Goal: Transaction & Acquisition: Purchase product/service

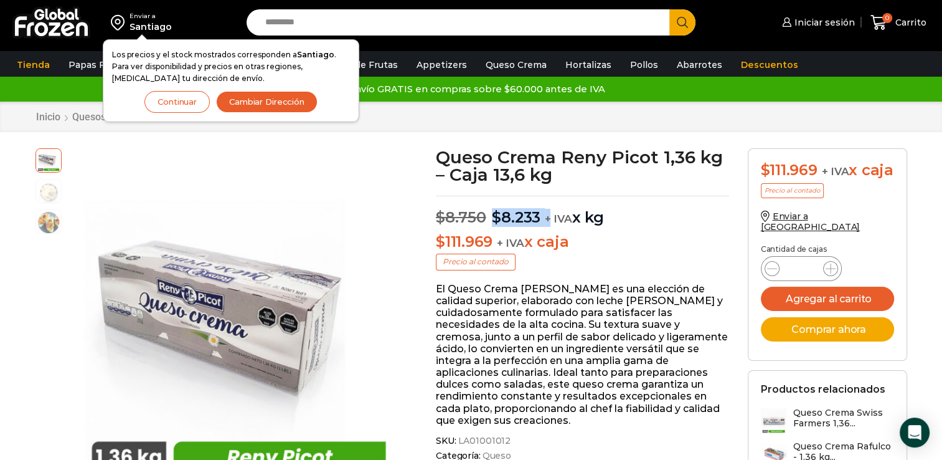
drag, startPoint x: 495, startPoint y: 219, endPoint x: 549, endPoint y: 213, distance: 55.2
click at [549, 213] on p "$ 8.750 Original price was: $8.750. $ 8.233 Current price is: $8.233. + IVA x kg" at bounding box center [582, 211] width 293 height 31
click at [549, 213] on span "+ IVA" at bounding box center [558, 218] width 27 height 12
click at [583, 220] on p "$ 8.750 Original price was: $8.750. $ 8.233 Current price is: $8.233. + IVA x kg" at bounding box center [582, 211] width 293 height 31
click at [557, 168] on h1 "Queso Crema Reny Picot 1,36 kg – Caja 13,6 kg" at bounding box center [582, 165] width 293 height 35
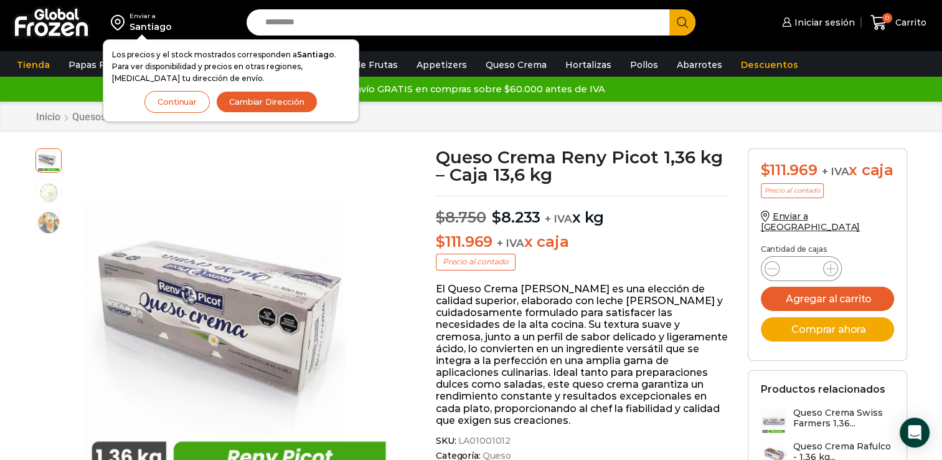
click at [162, 103] on button "Continuar" at bounding box center [177, 102] width 65 height 22
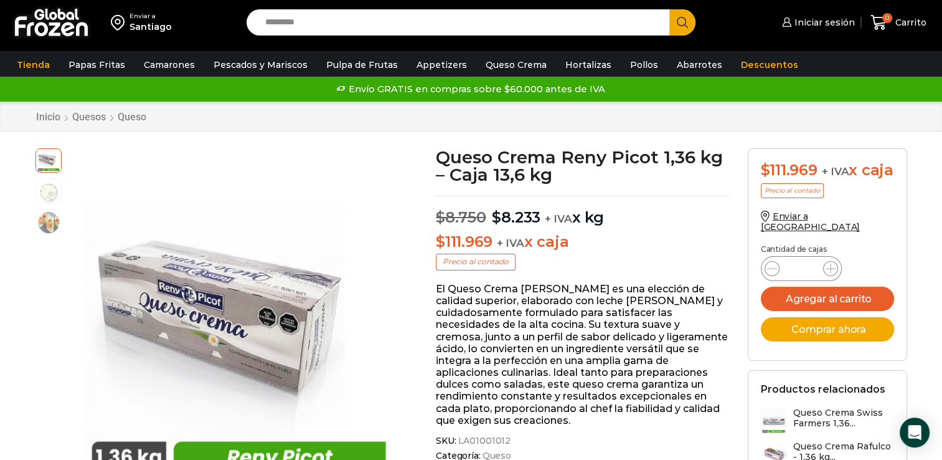
click at [52, 24] on img at bounding box center [51, 22] width 78 height 32
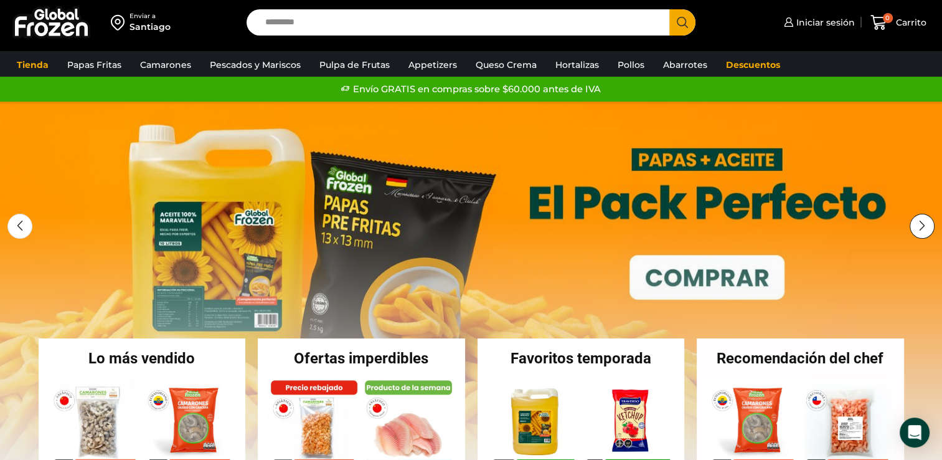
click at [924, 220] on div "Next slide" at bounding box center [922, 226] width 25 height 25
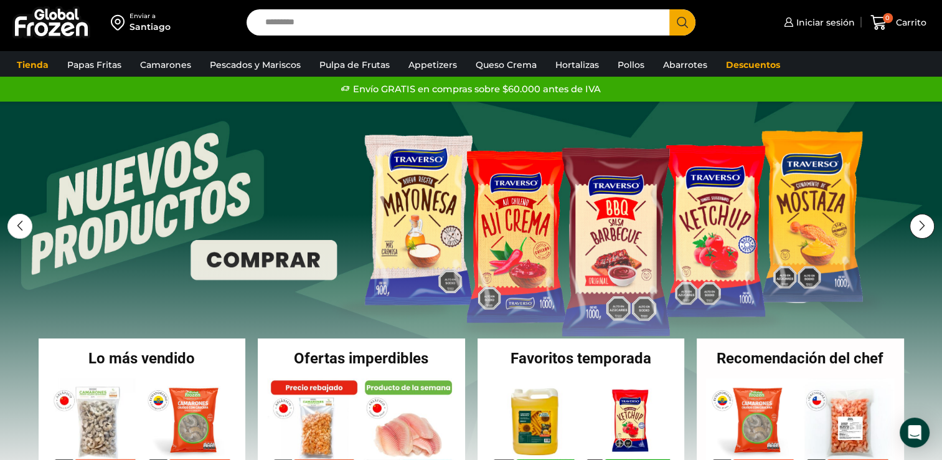
click at [924, 220] on div "Next slide" at bounding box center [922, 226] width 25 height 25
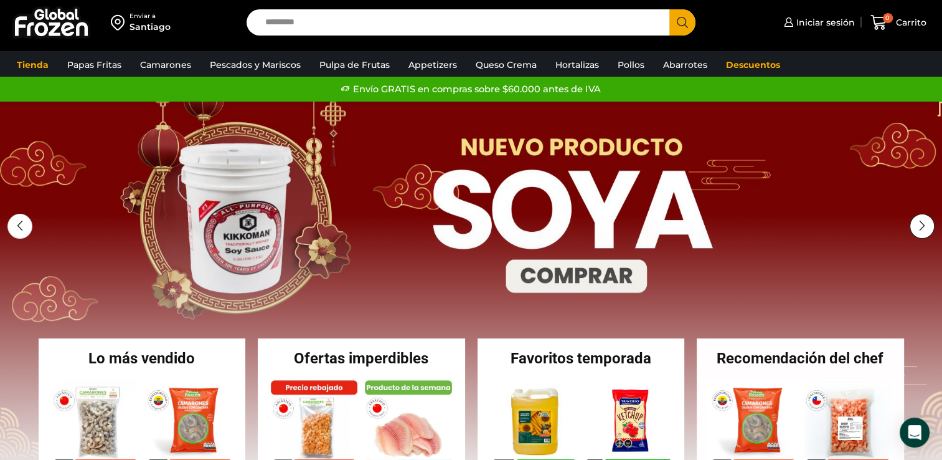
click at [924, 220] on div "Next slide" at bounding box center [922, 226] width 25 height 25
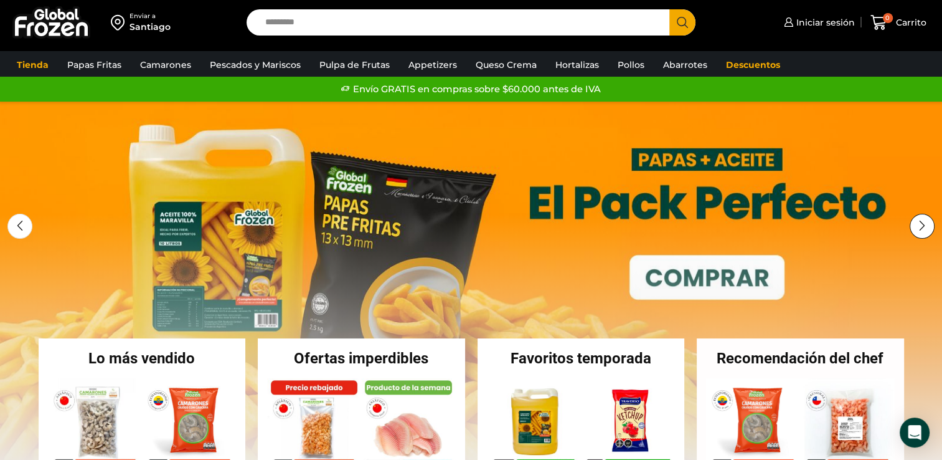
click at [924, 220] on div "Next slide" at bounding box center [922, 226] width 25 height 25
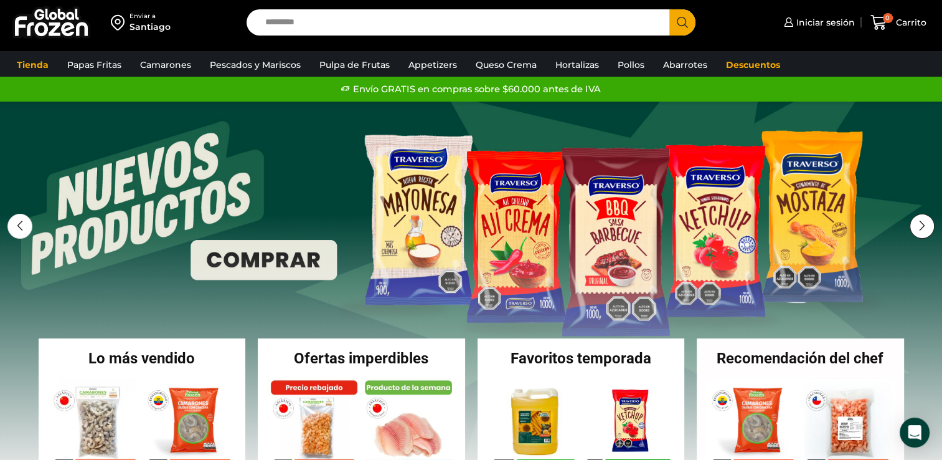
click at [924, 220] on div "Next slide" at bounding box center [922, 226] width 25 height 25
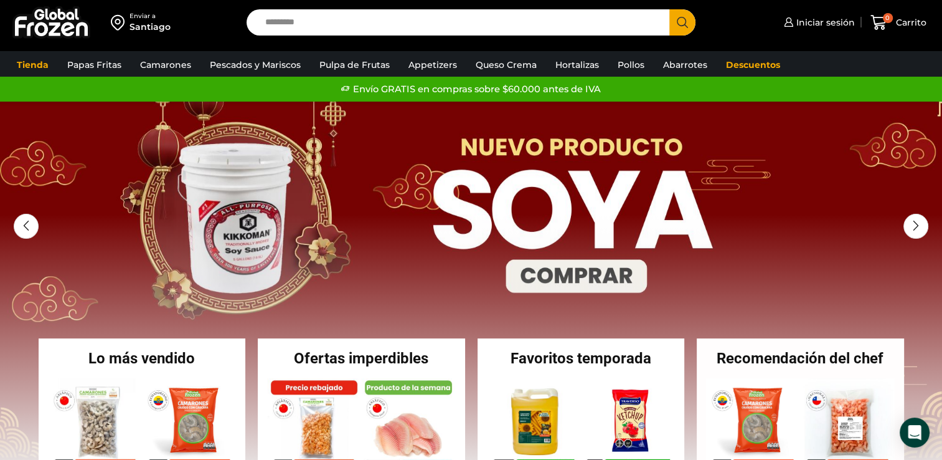
click at [151, 24] on div "Santiago" at bounding box center [150, 27] width 41 height 12
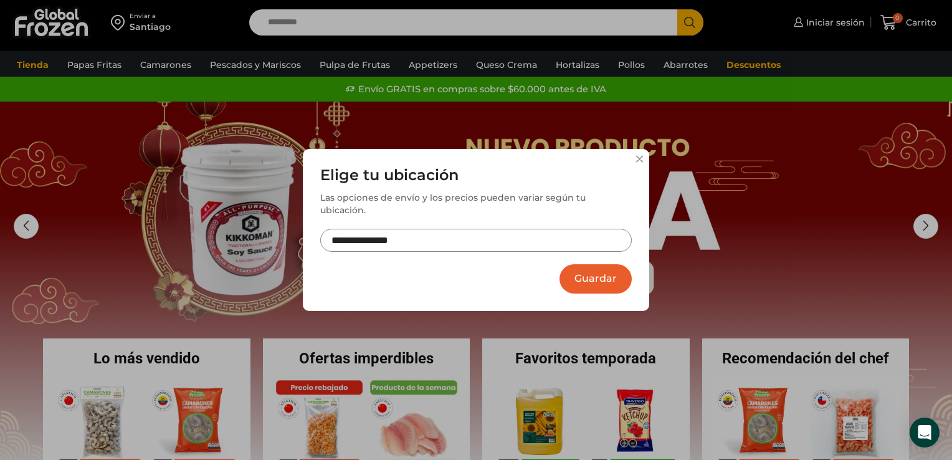
click at [328, 235] on input "**********" at bounding box center [475, 240] width 311 height 23
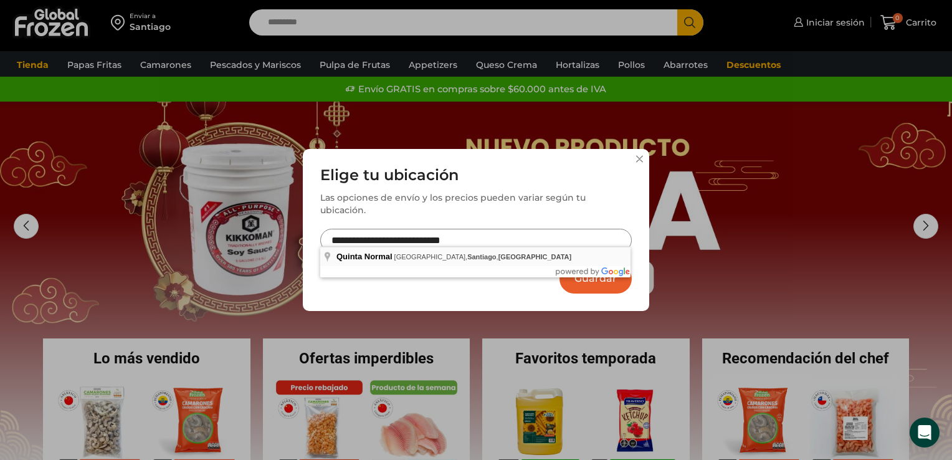
type input "**********"
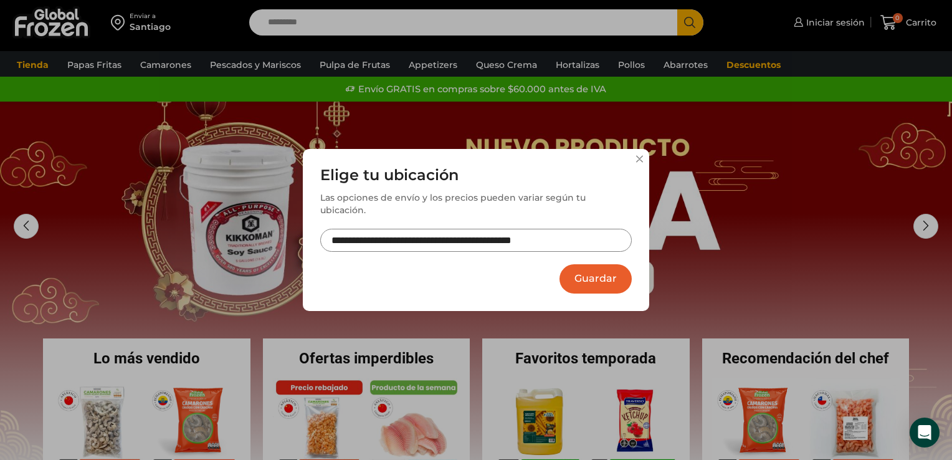
click at [609, 270] on button "Guardar" at bounding box center [595, 278] width 72 height 29
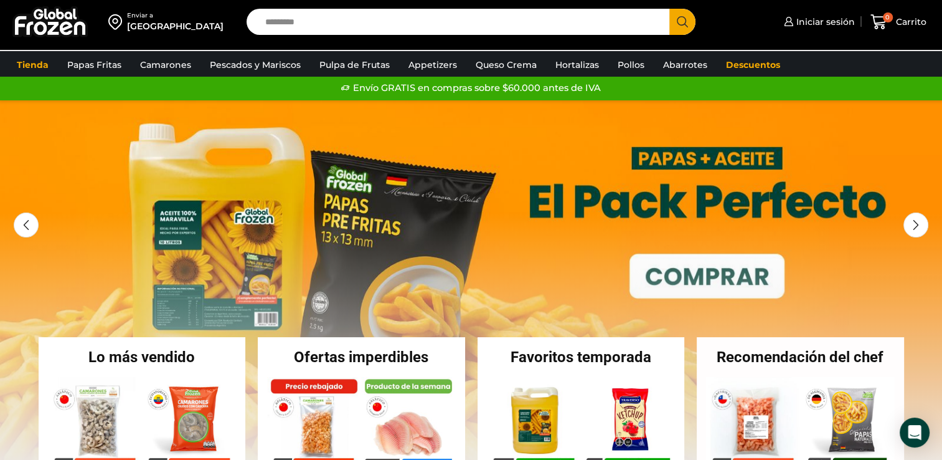
click at [509, 22] on input "Search input" at bounding box center [461, 22] width 405 height 26
click at [502, 23] on input "Search input" at bounding box center [461, 22] width 405 height 26
type input "**********"
click at [670, 9] on button "Search" at bounding box center [683, 22] width 26 height 26
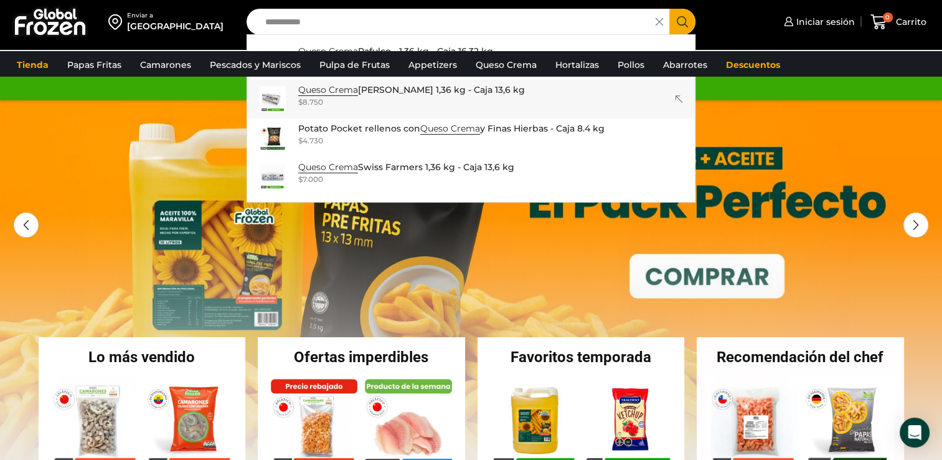
click at [417, 85] on div "**********" at bounding box center [471, 50] width 942 height 100
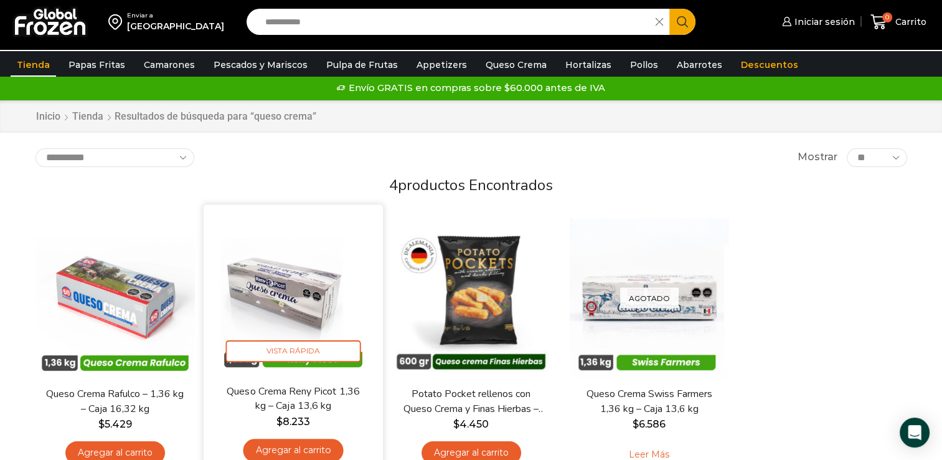
click at [310, 280] on img at bounding box center [293, 294] width 161 height 161
